Goal: Use online tool/utility: Utilize a website feature to perform a specific function

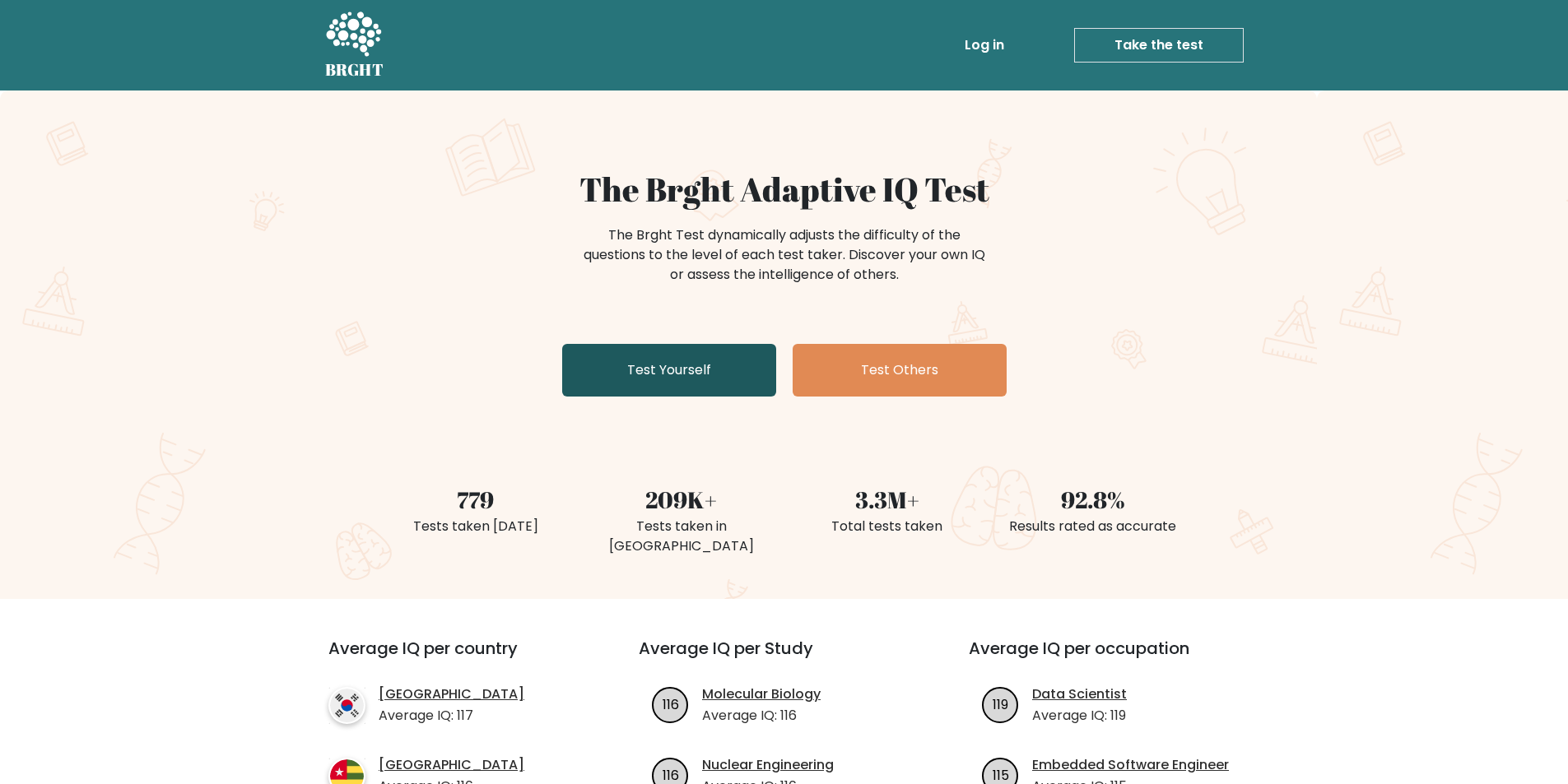
click at [692, 367] on link "Test Yourself" at bounding box center [669, 370] width 214 height 53
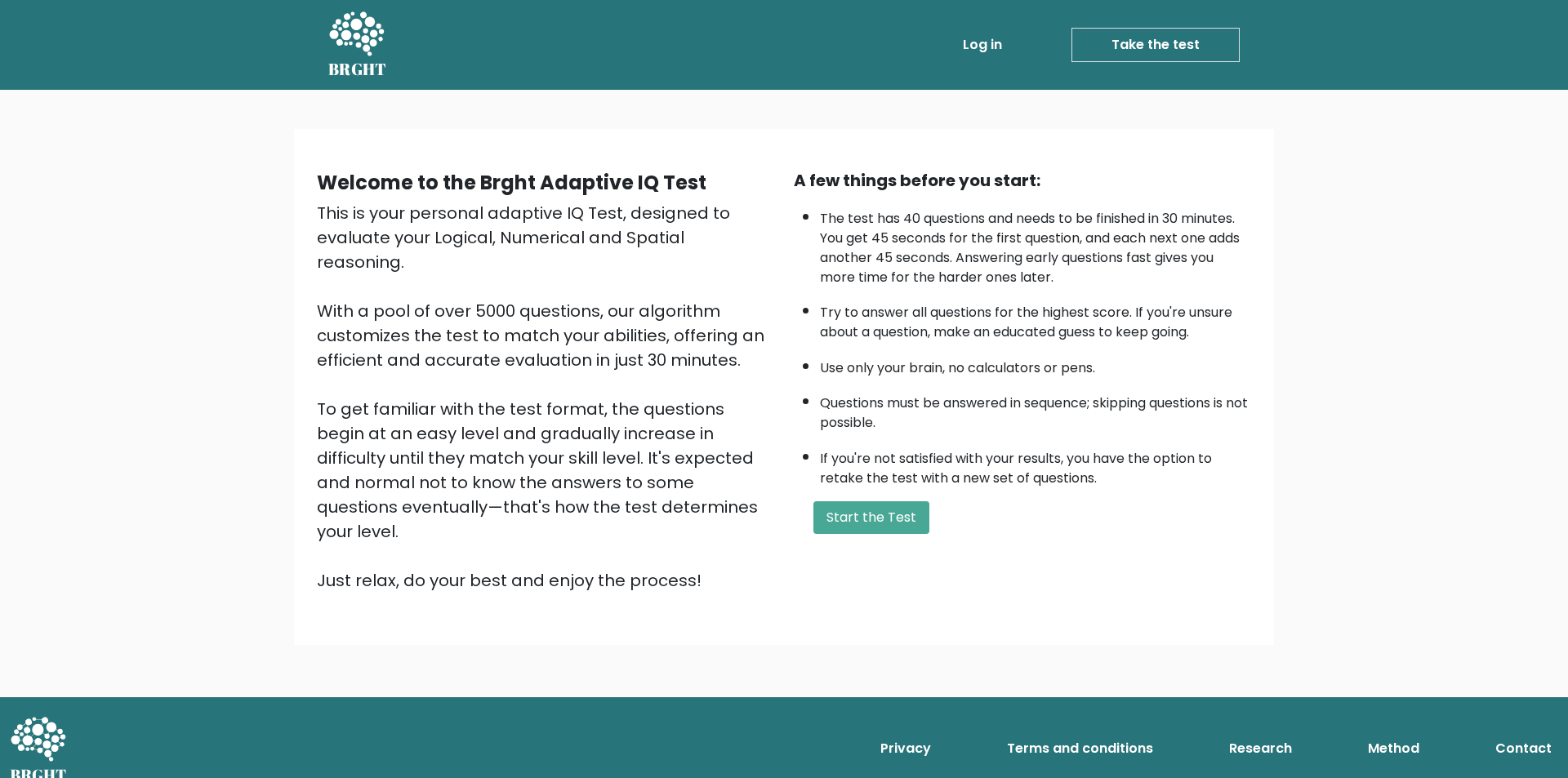
click at [873, 500] on div "A few things before you start: The test has 40 questions and needs to be finish…" at bounding box center [1022, 380] width 477 height 425
click at [884, 514] on button "Start the Test" at bounding box center [871, 518] width 116 height 33
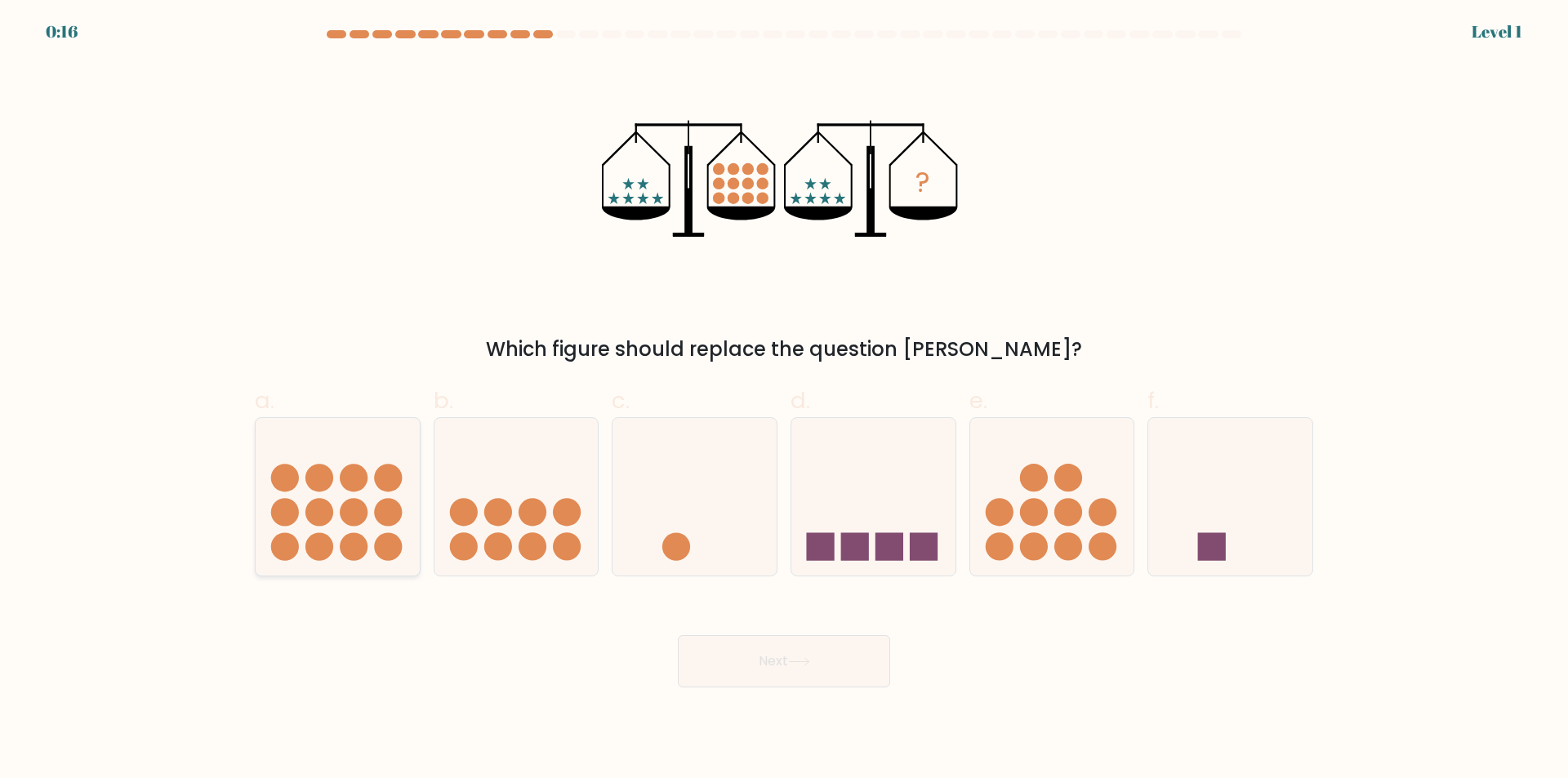
click at [351, 545] on circle at bounding box center [353, 547] width 28 height 28
click at [784, 400] on input "a." at bounding box center [784, 395] width 1 height 10
radio input "true"
click at [804, 657] on button "Next" at bounding box center [784, 661] width 212 height 52
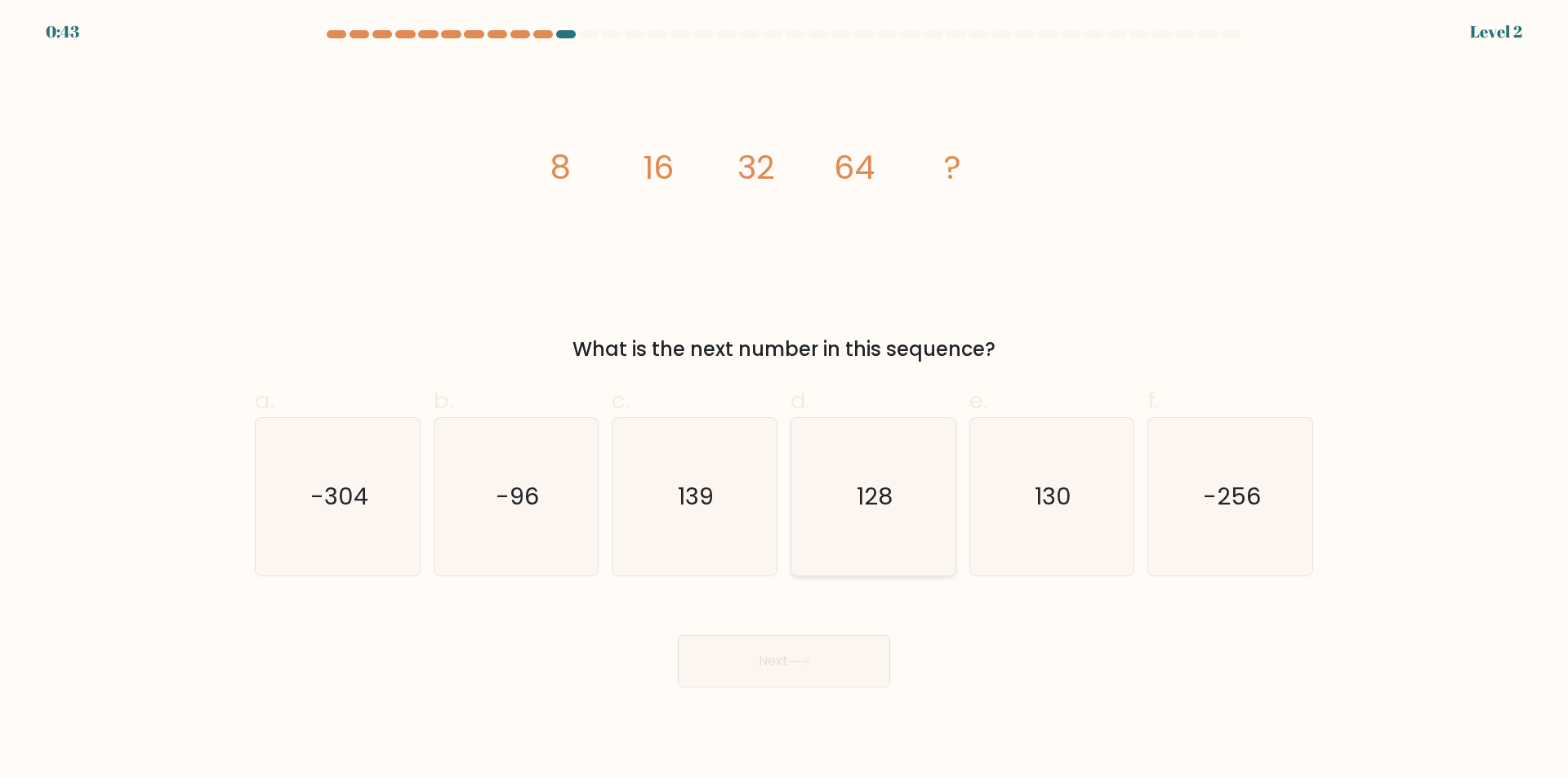
click at [848, 500] on icon "128" at bounding box center [873, 497] width 157 height 158
click at [785, 400] on input "d. 128" at bounding box center [784, 395] width 1 height 10
radio input "true"
click at [791, 675] on button "Next" at bounding box center [784, 661] width 212 height 52
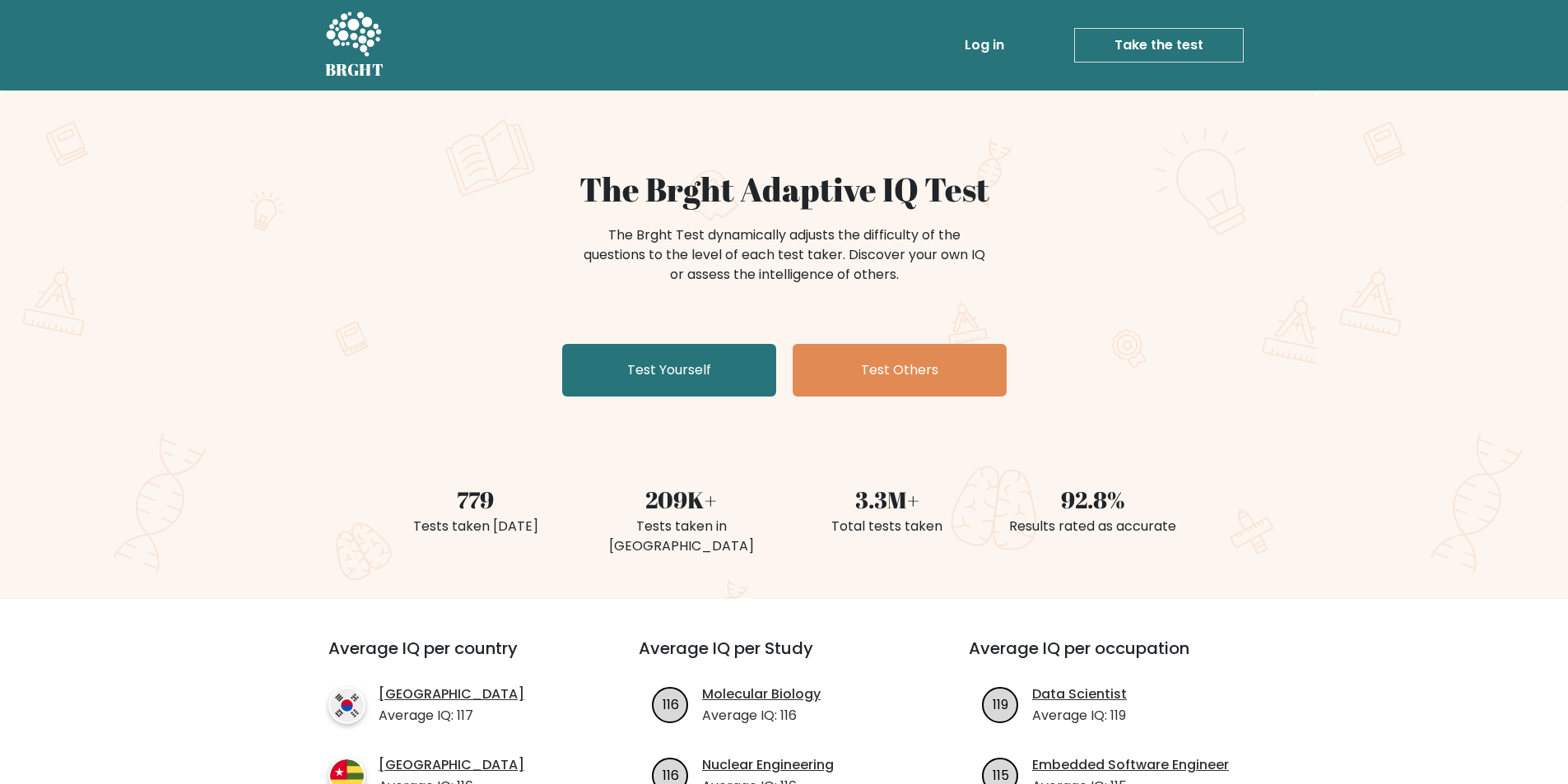
click at [1005, 47] on link "Log in" at bounding box center [984, 46] width 53 height 33
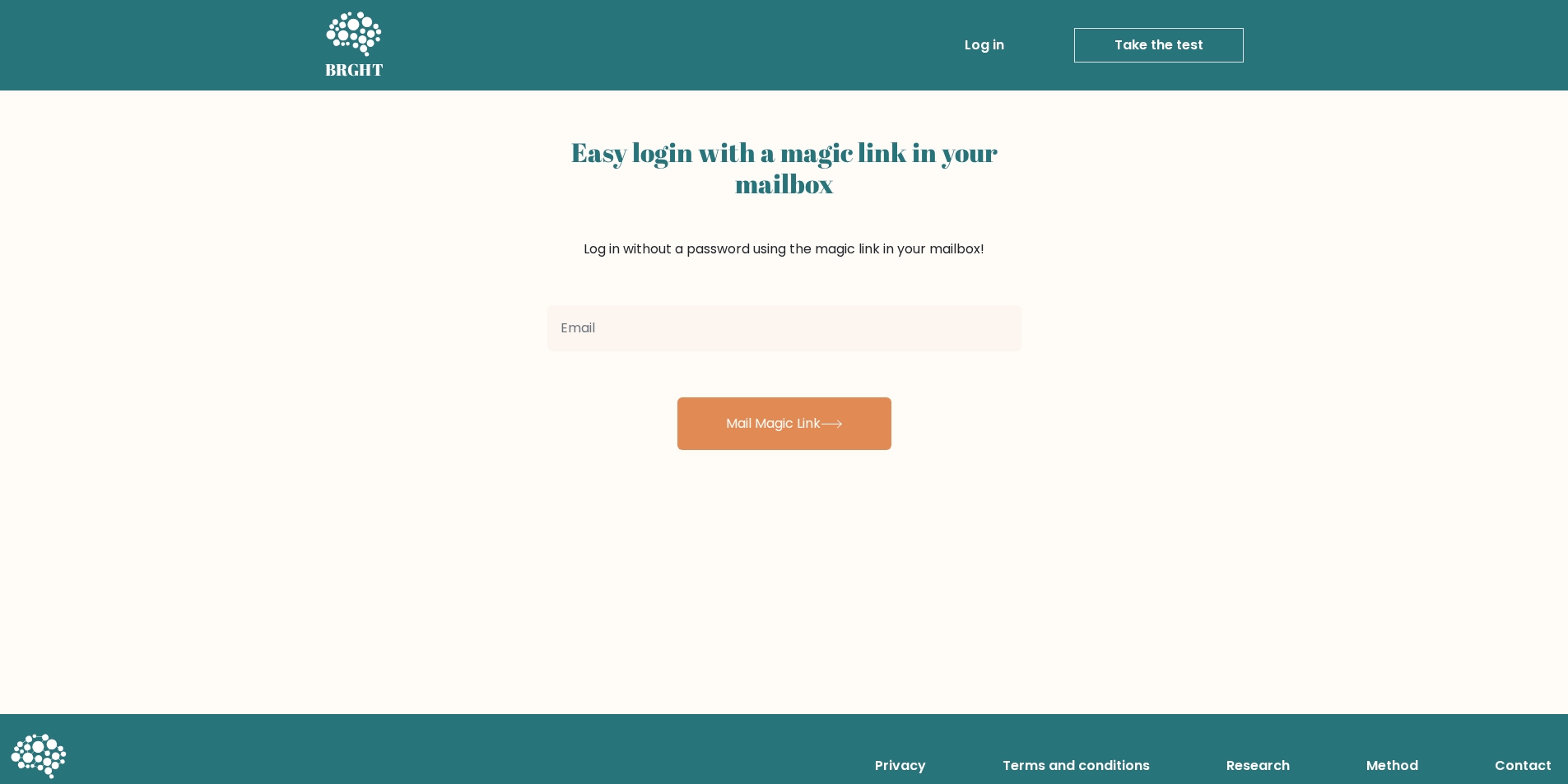
click at [727, 315] on input "email" at bounding box center [784, 328] width 474 height 46
type input "[EMAIL_ADDRESS][DOMAIN_NAME]"
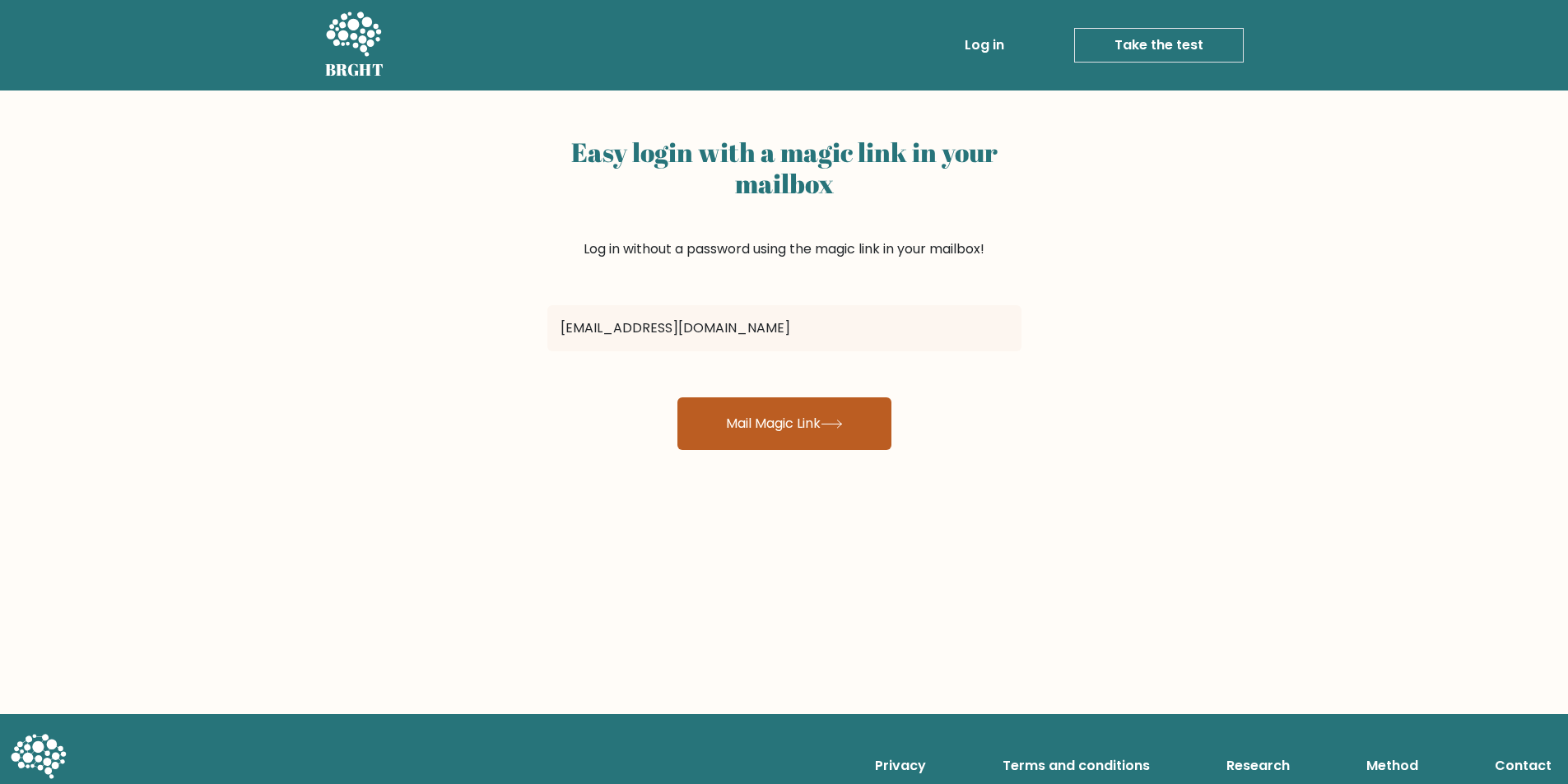
click at [748, 424] on button "Mail Magic Link" at bounding box center [784, 424] width 214 height 53
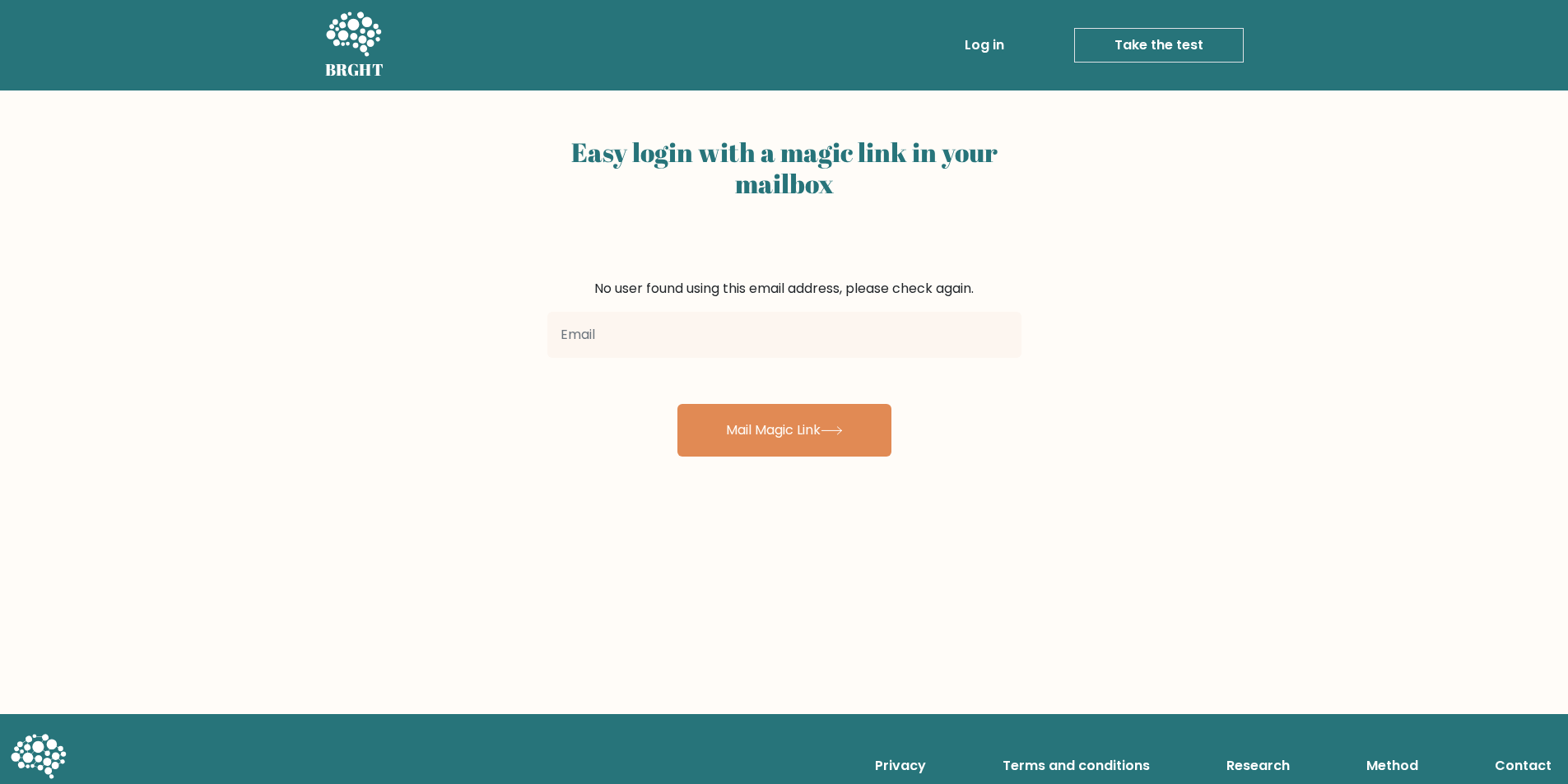
click at [988, 51] on link "Log in" at bounding box center [984, 46] width 53 height 33
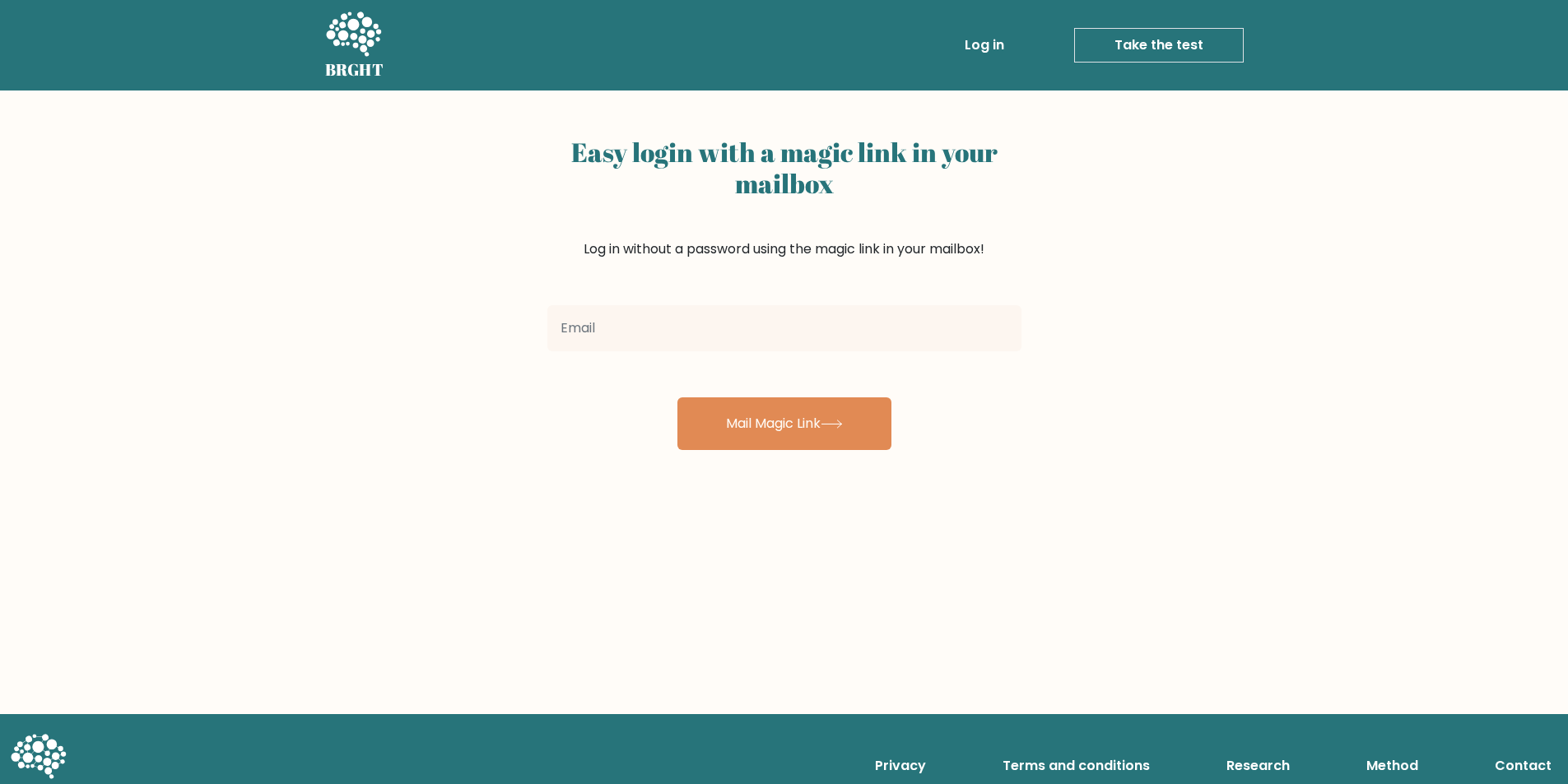
click at [1157, 45] on link "Take the test" at bounding box center [1158, 45] width 169 height 34
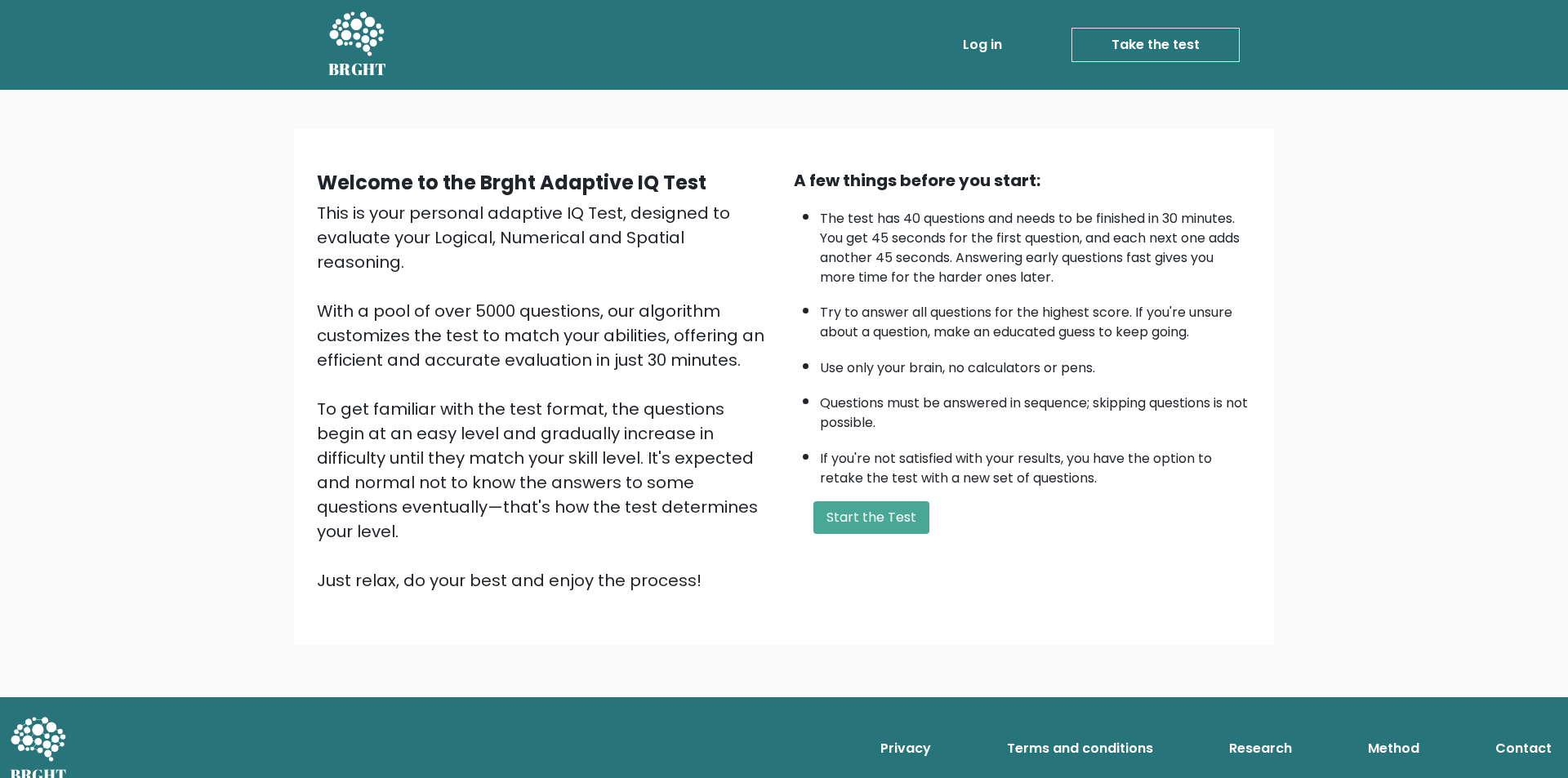
click at [997, 44] on link "Log in" at bounding box center [982, 45] width 52 height 33
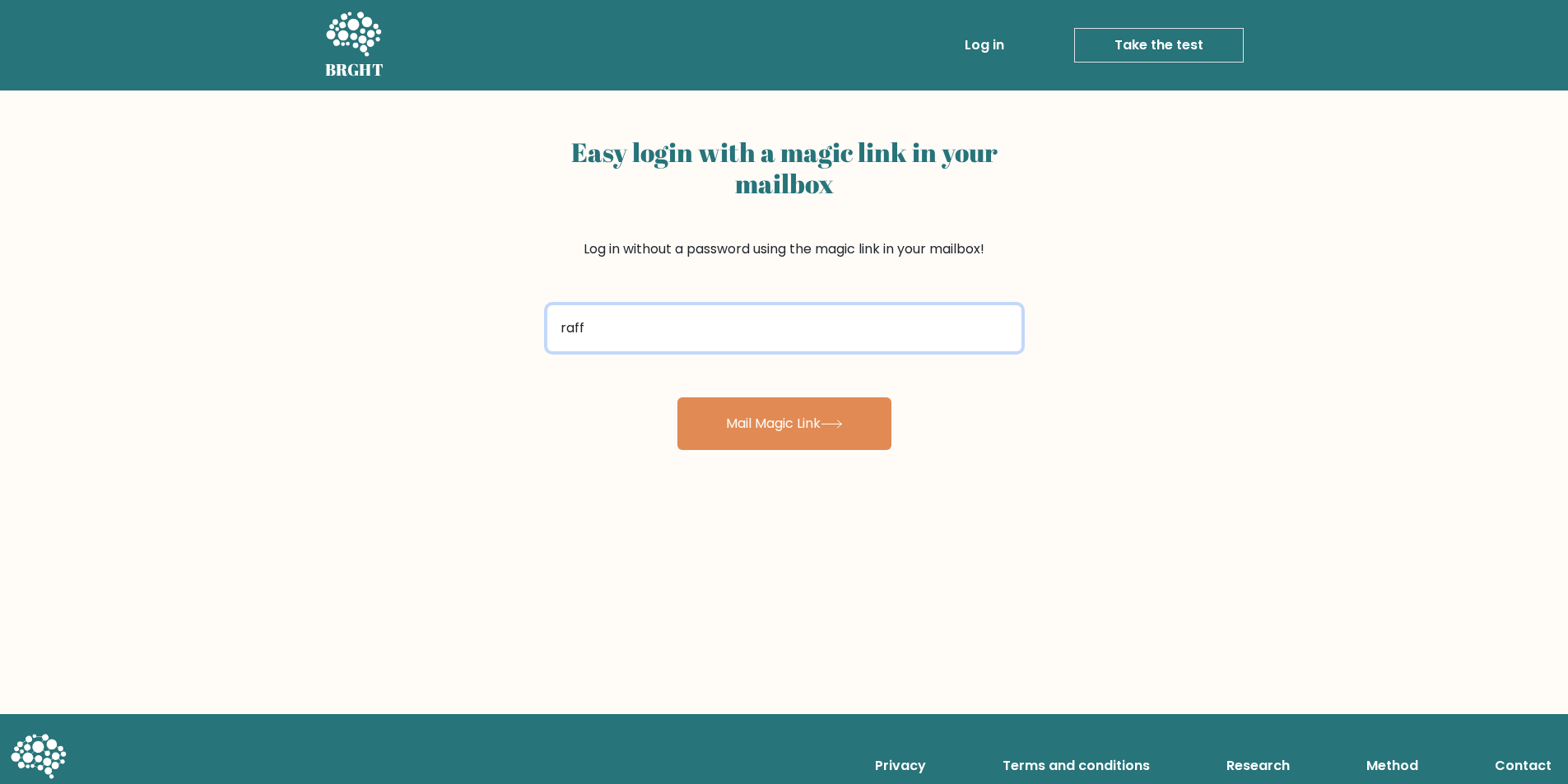
type input "[EMAIL_ADDRESS][DOMAIN_NAME]"
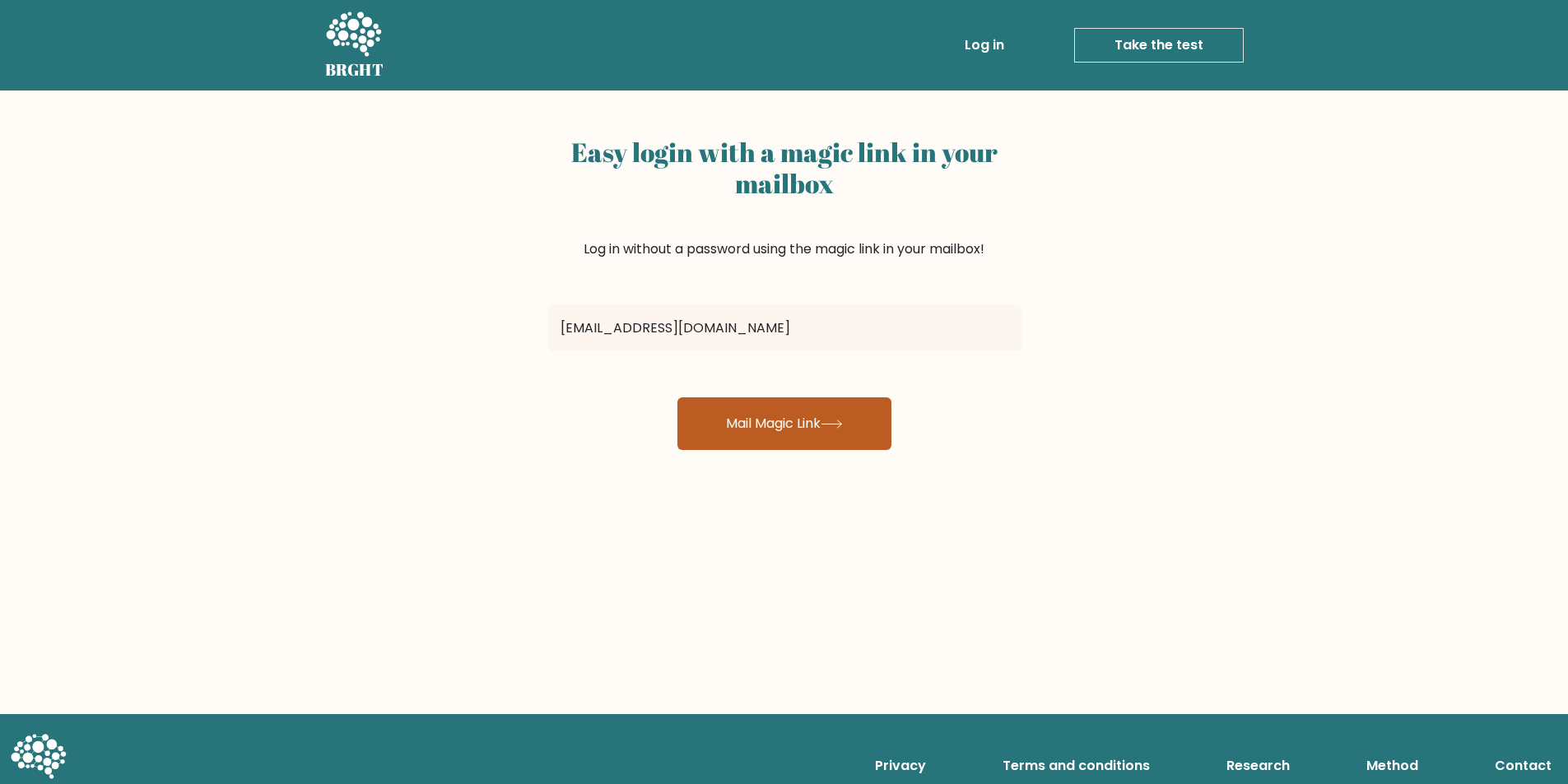
click at [829, 435] on button "Mail Magic Link" at bounding box center [784, 424] width 214 height 53
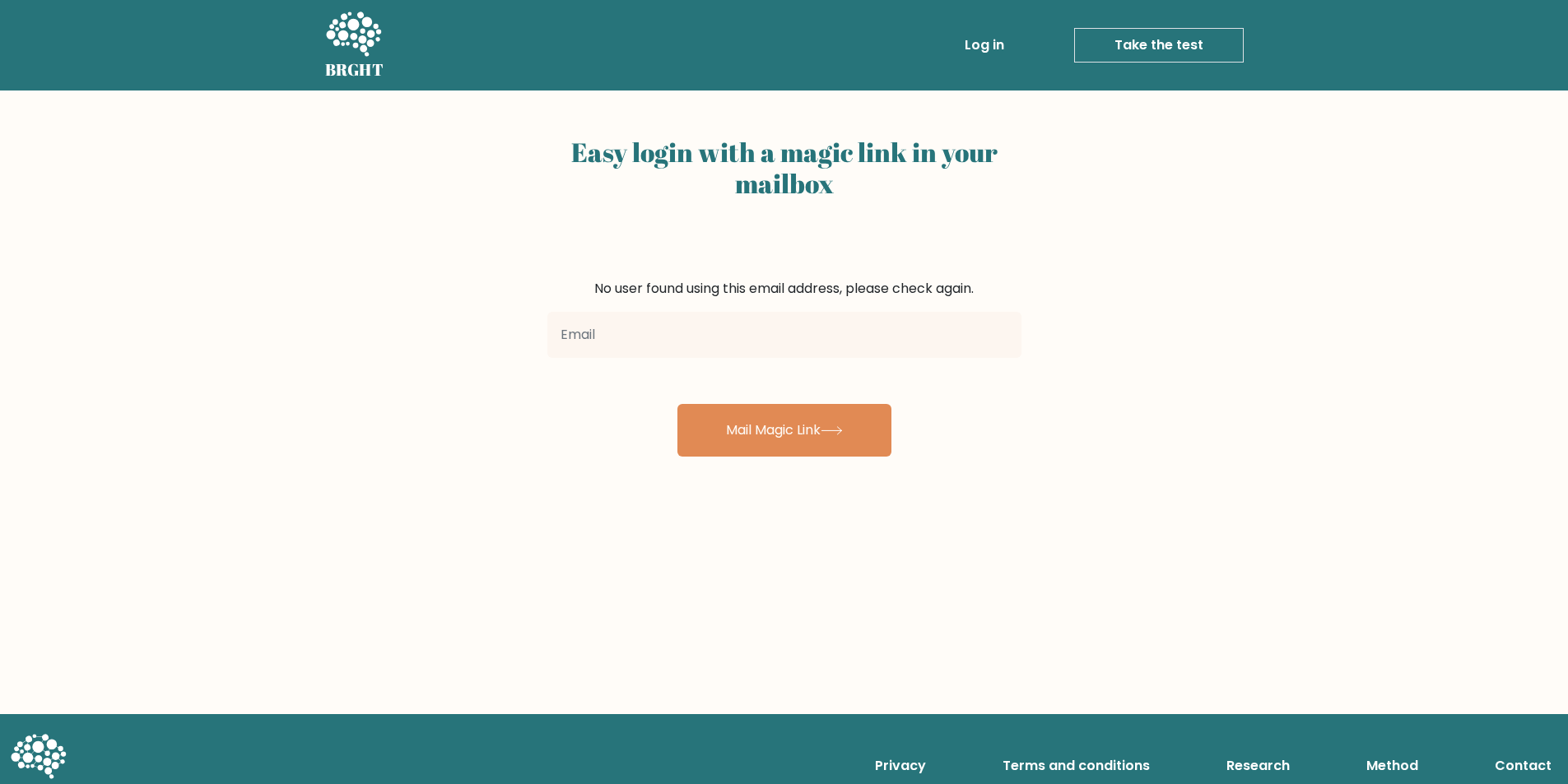
click at [350, 33] on icon at bounding box center [353, 35] width 57 height 49
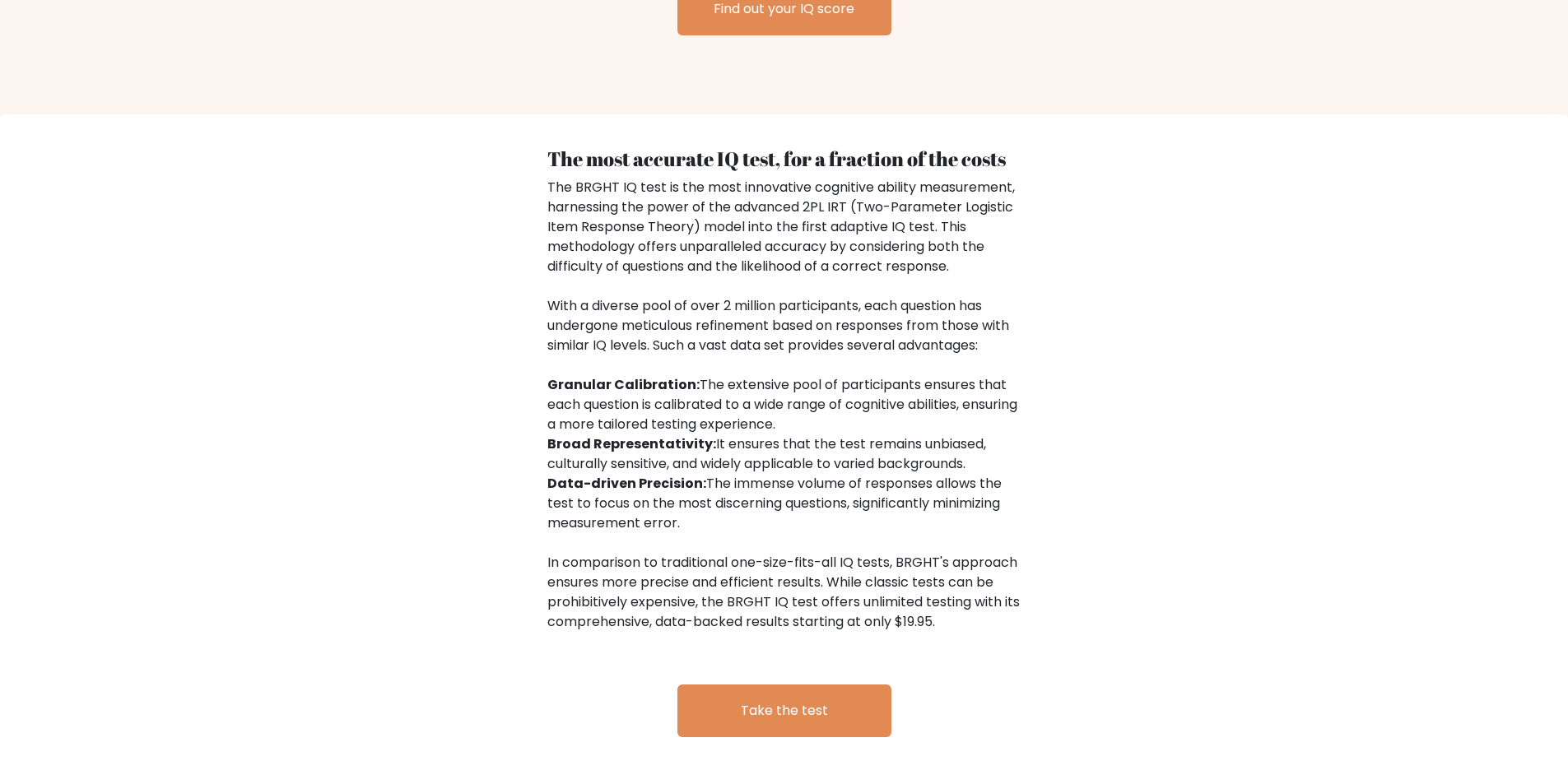
scroll to position [2510, 0]
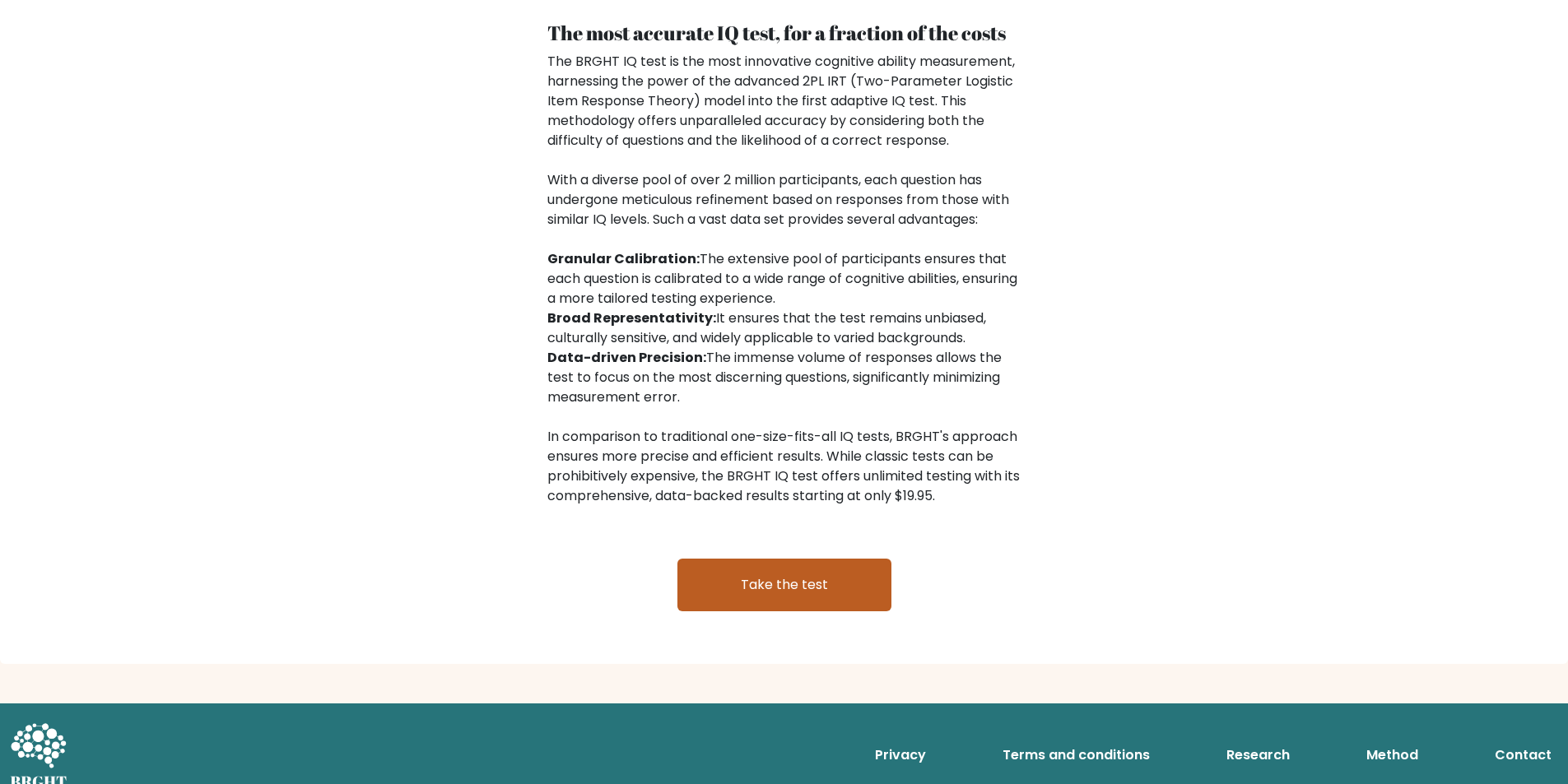
click at [780, 564] on link "Take the test" at bounding box center [784, 585] width 214 height 53
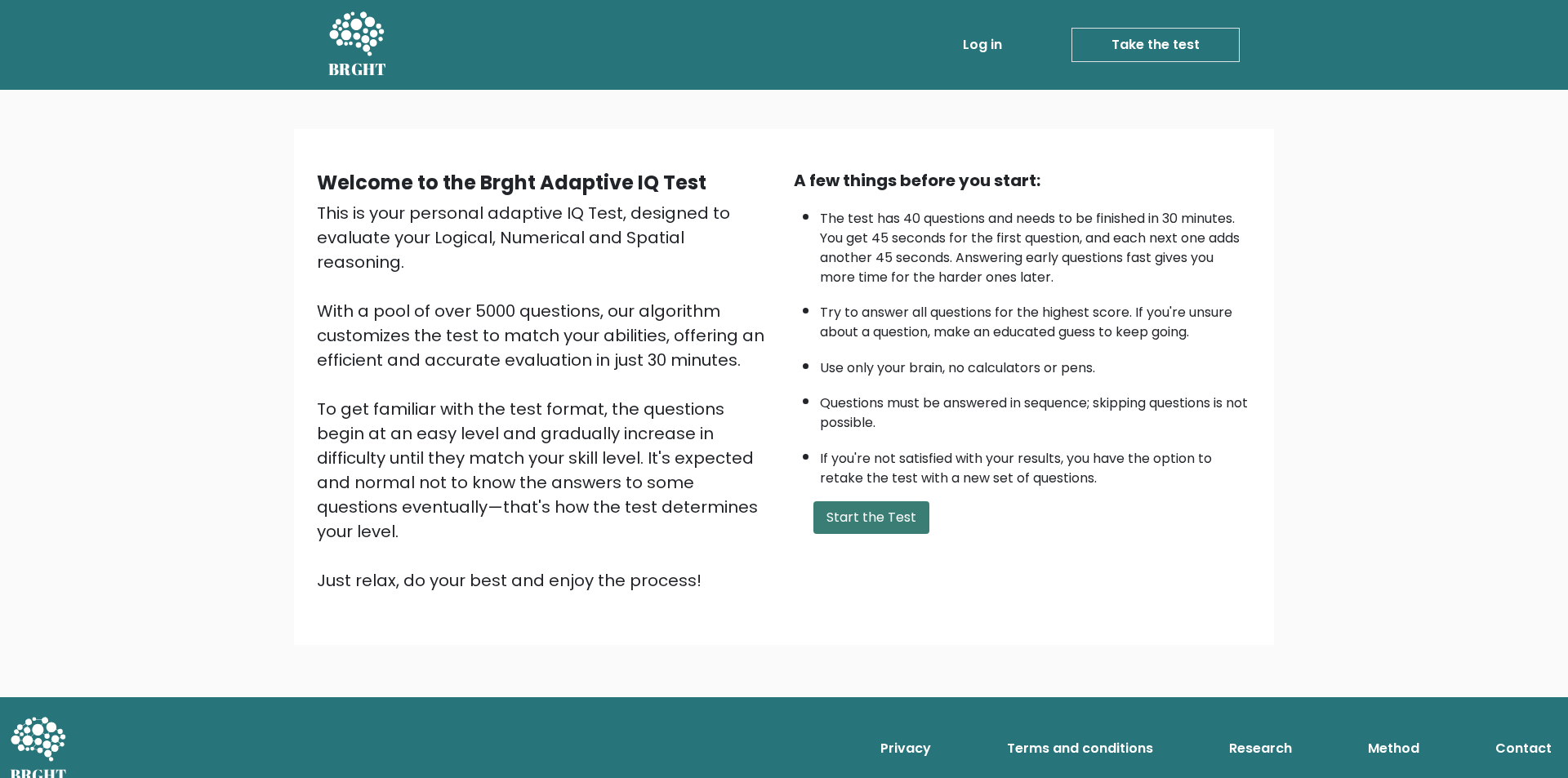
click at [874, 511] on button "Start the Test" at bounding box center [871, 518] width 116 height 33
